Goal: Task Accomplishment & Management: Manage account settings

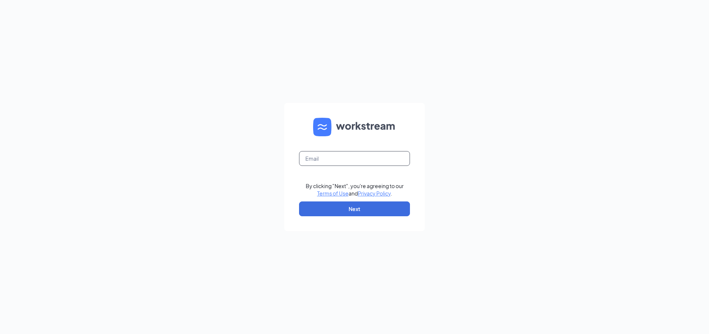
click at [359, 156] on input "text" at bounding box center [354, 158] width 111 height 15
type input "207425@famousforchicken.com"
click at [348, 214] on button "Next" at bounding box center [354, 208] width 111 height 15
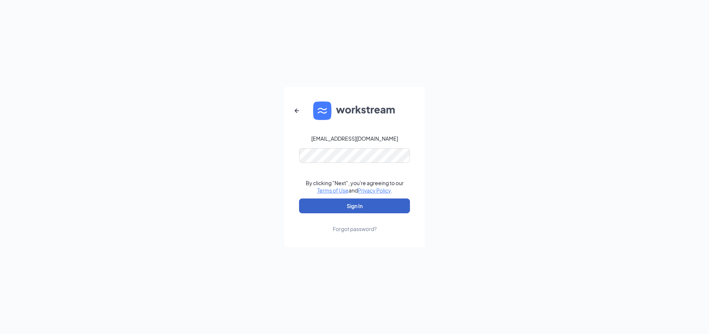
click at [345, 205] on button "Sign In" at bounding box center [354, 205] width 111 height 15
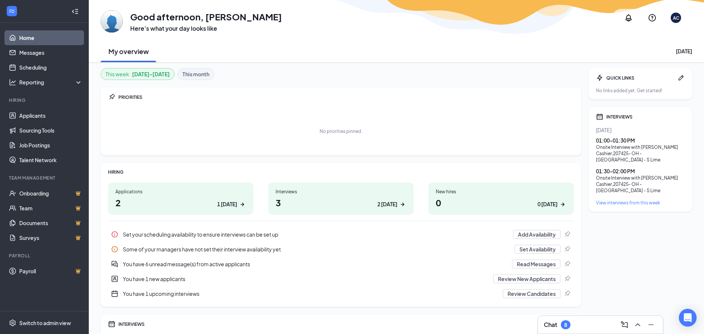
click at [319, 194] on div "Interviews 3 2 [DATE]" at bounding box center [340, 198] width 145 height 32
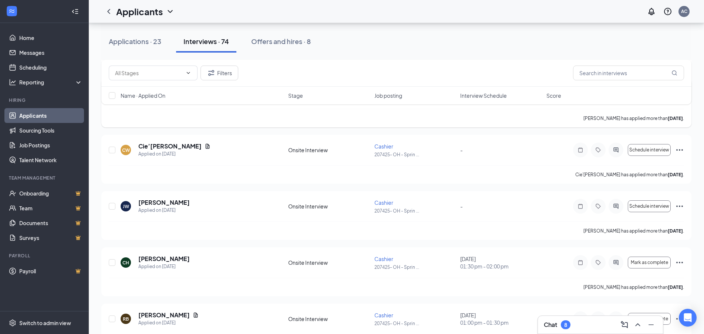
scroll to position [484, 0]
